Goal: Navigation & Orientation: Find specific page/section

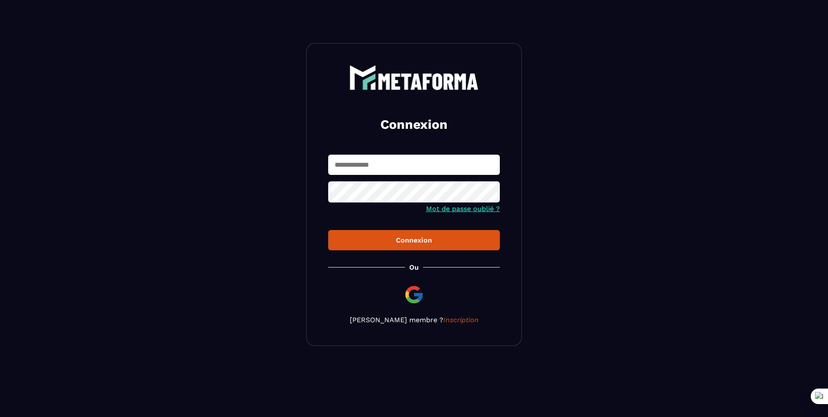
click at [354, 167] on input "text" at bounding box center [414, 165] width 172 height 20
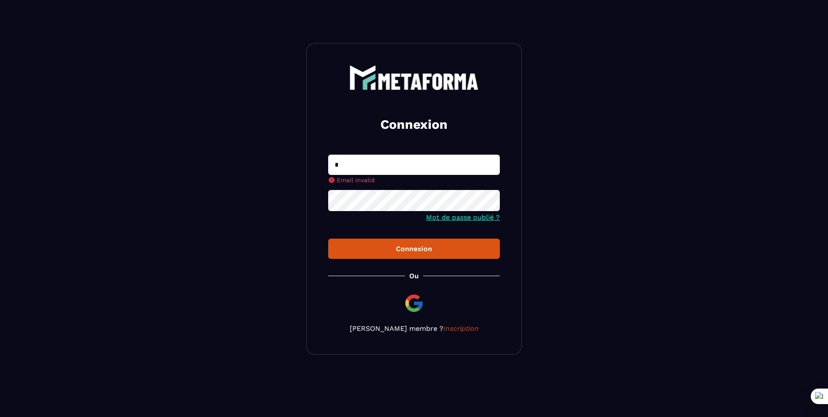
type input "**********"
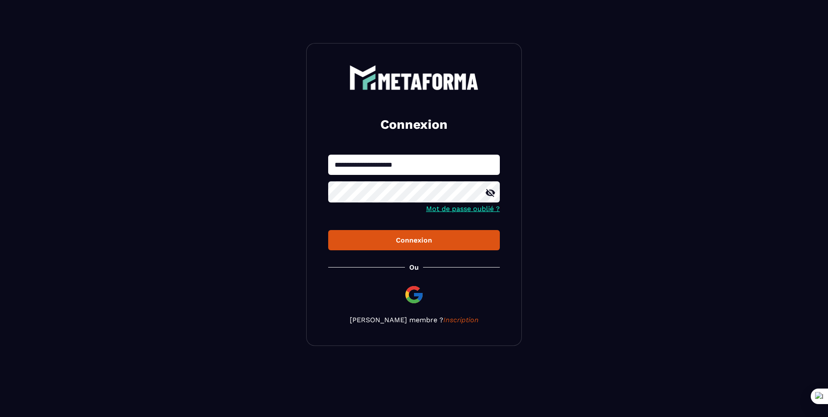
click at [404, 235] on button "Connexion" at bounding box center [414, 240] width 172 height 20
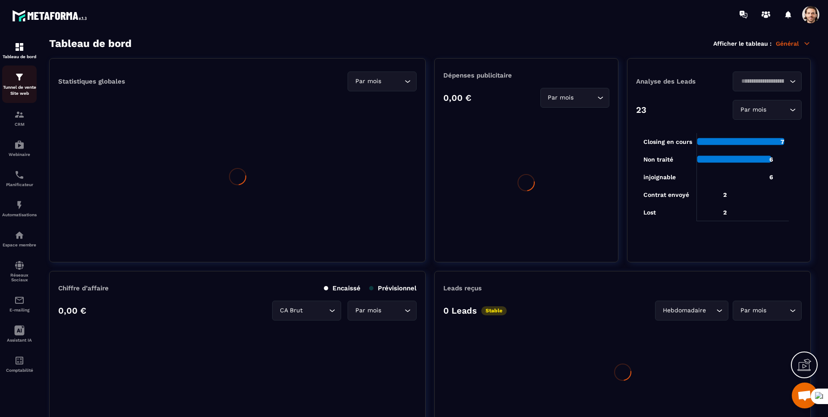
click at [23, 86] on p "Tunnel de vente Site web" at bounding box center [19, 90] width 34 height 12
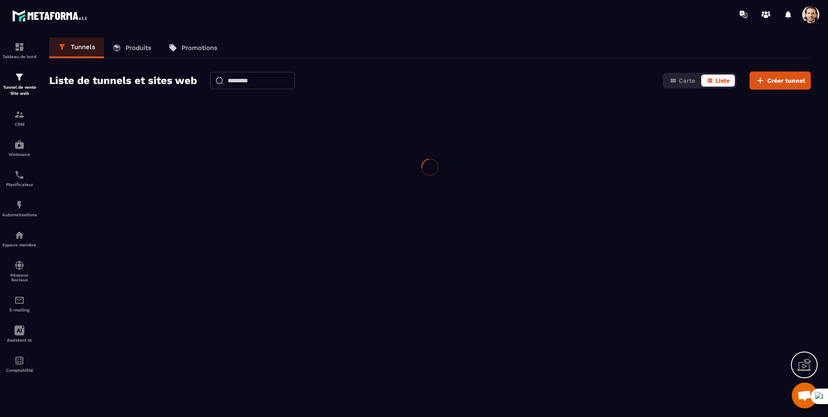
click at [23, 86] on p "Tunnel de vente Site web" at bounding box center [19, 90] width 34 height 12
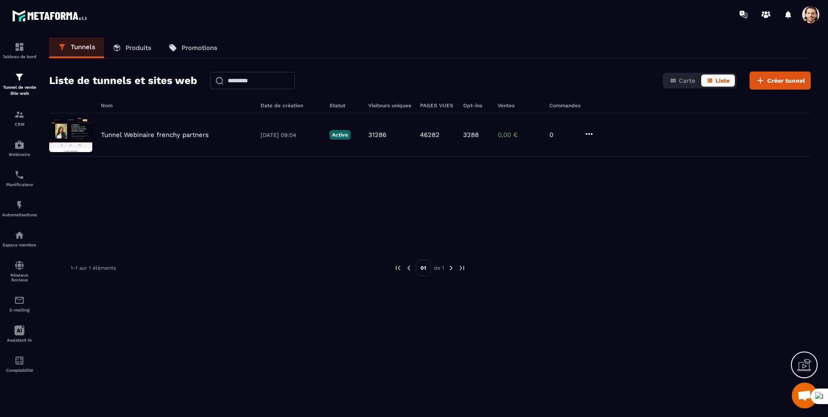
click at [812, 17] on span at bounding box center [810, 14] width 17 height 17
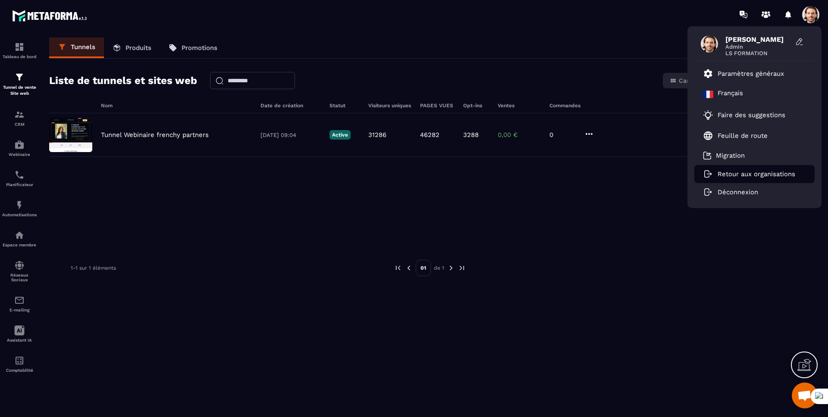
click at [728, 176] on p "Retour aux organisations" at bounding box center [756, 174] width 78 height 8
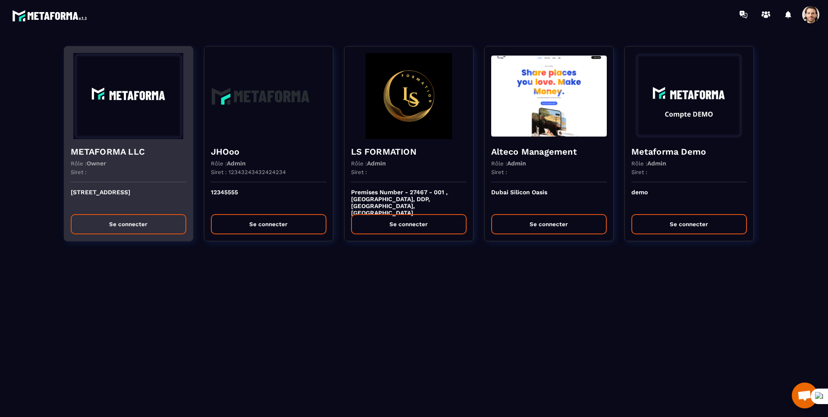
click at [115, 139] on div "METAFORMA LLC Rôle : Owner Siret :" at bounding box center [128, 160] width 128 height 43
